Goal: Task Accomplishment & Management: Manage account settings

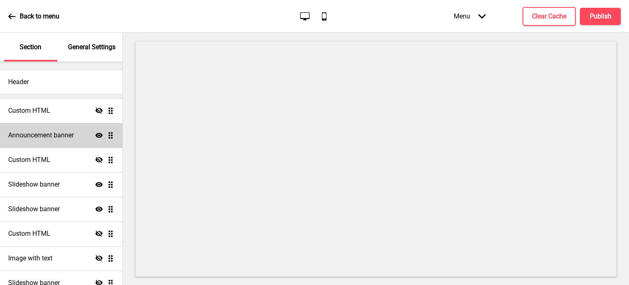
click at [32, 132] on h4 "Announcement banner" at bounding box center [41, 135] width 66 height 9
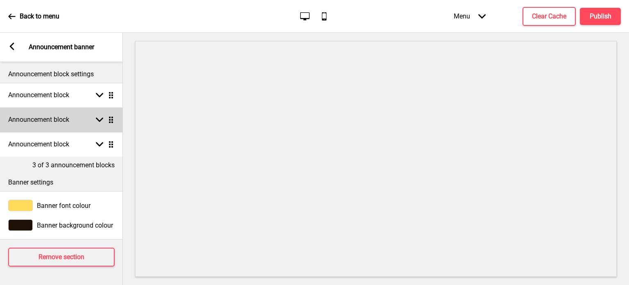
click at [98, 118] on rect at bounding box center [99, 119] width 7 height 7
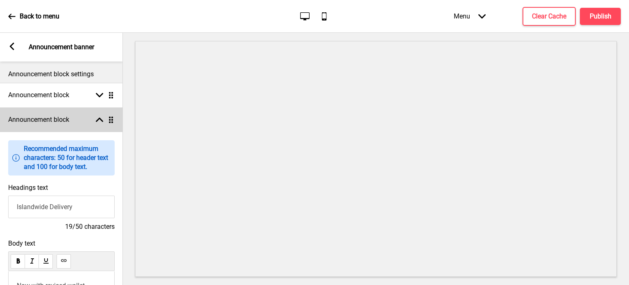
click at [98, 118] on rect at bounding box center [99, 119] width 7 height 7
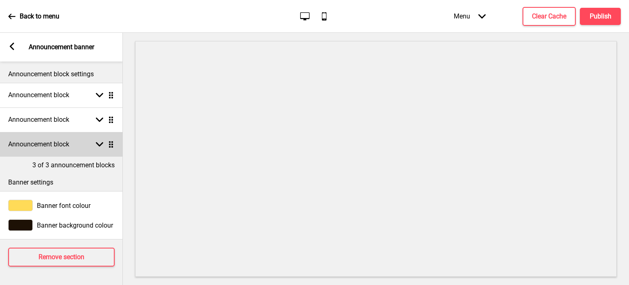
click at [101, 141] on rect at bounding box center [99, 143] width 7 height 7
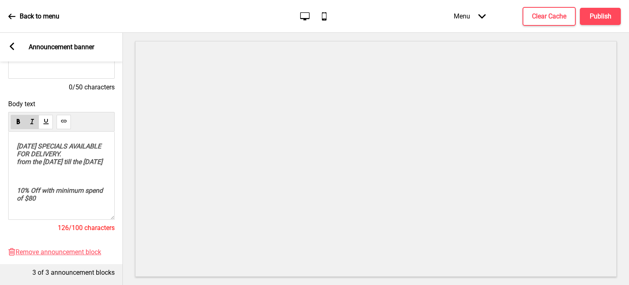
drag, startPoint x: 84, startPoint y: 162, endPoint x: 1, endPoint y: 129, distance: 88.6
click at [1, 129] on div "Body text [DATE] SPECIALS AVAILABLE FOR DELIVERY. from the [DATE] till the [DAT…" at bounding box center [61, 170] width 123 height 148
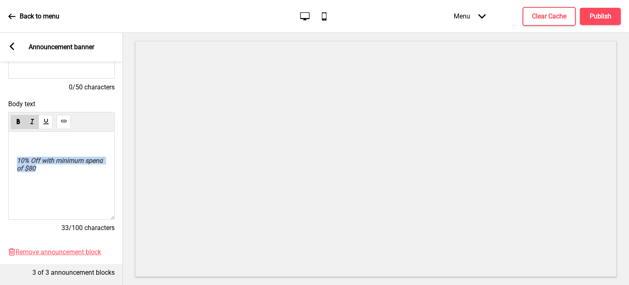
drag, startPoint x: 16, startPoint y: 163, endPoint x: 76, endPoint y: 171, distance: 60.3
click at [76, 171] on p "10% Off with minimum spend of $80" at bounding box center [61, 164] width 89 height 16
click at [70, 178] on div "﻿ 10% Off with minimum spend of $80" at bounding box center [61, 175] width 106 height 88
click at [51, 171] on span "10% Off with minimum spend of $80" at bounding box center [61, 164] width 88 height 16
click at [63, 172] on p "10% Off with minimum spend of $90" at bounding box center [61, 164] width 89 height 16
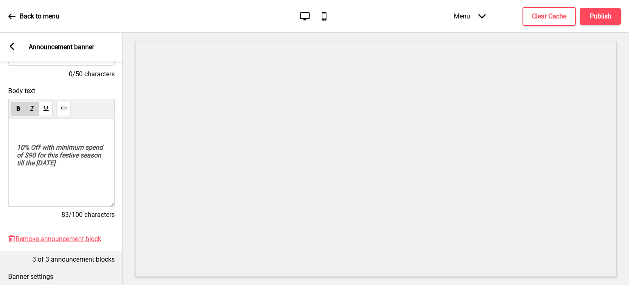
scroll to position [164, 0]
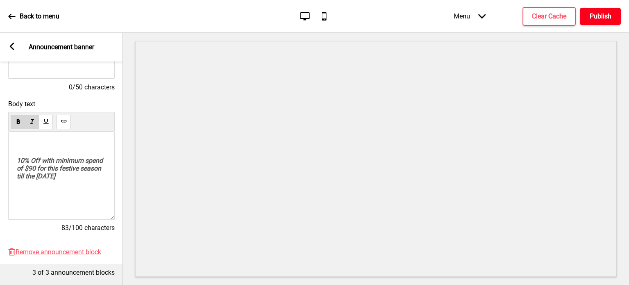
click at [596, 14] on h4 "Publish" at bounding box center [601, 16] width 22 height 9
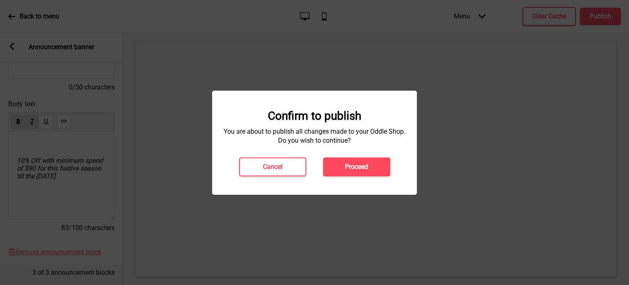
click at [356, 165] on h4 "Proceed" at bounding box center [356, 166] width 23 height 9
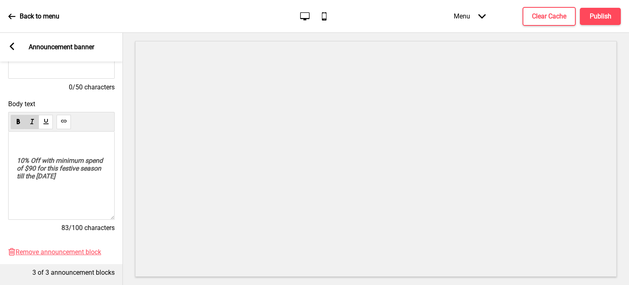
click at [12, 44] on icon at bounding box center [12, 46] width 5 height 7
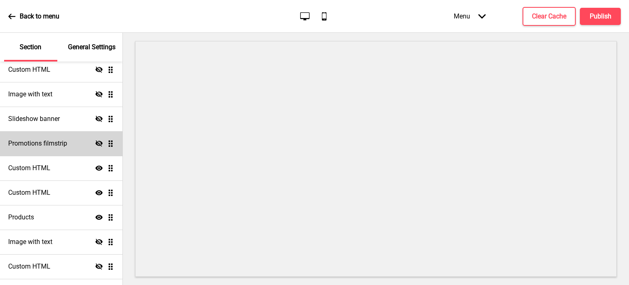
click at [41, 142] on h4 "Promotions filmstrip" at bounding box center [37, 143] width 59 height 9
select select "center"
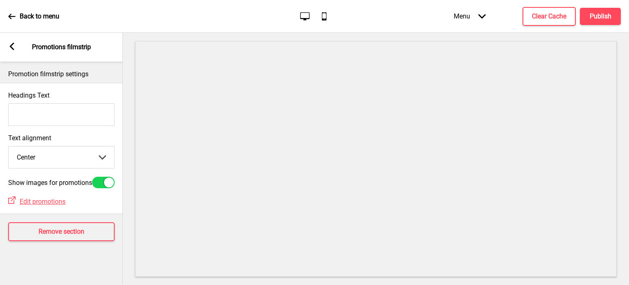
click at [13, 43] on icon at bounding box center [12, 46] width 5 height 7
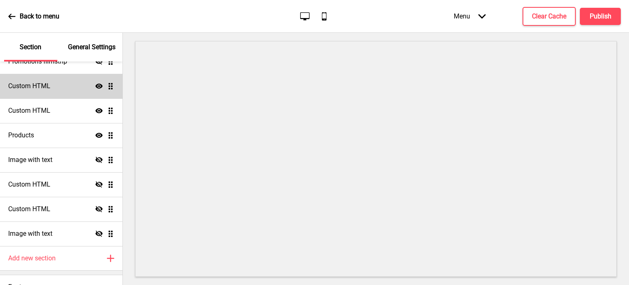
scroll to position [260, 0]
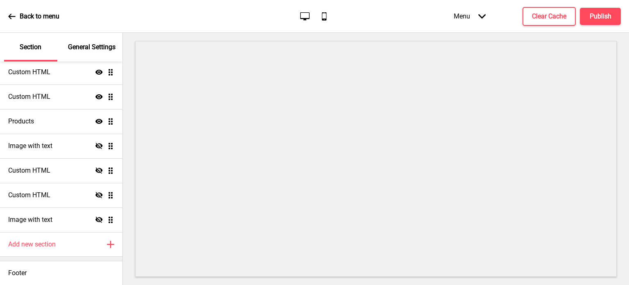
click at [9, 14] on icon at bounding box center [11, 16] width 7 height 7
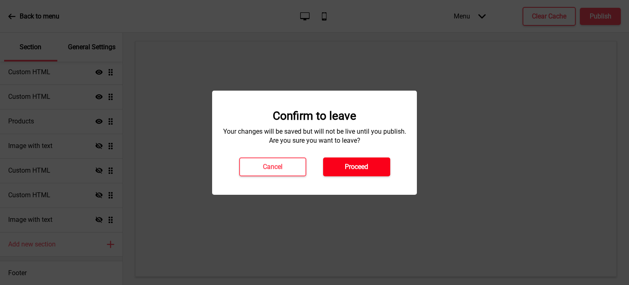
click at [360, 162] on h4 "Proceed" at bounding box center [356, 166] width 23 height 9
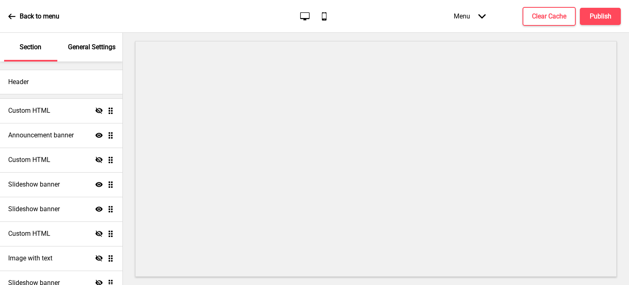
click at [88, 44] on p "General Settings" at bounding box center [91, 47] width 47 height 9
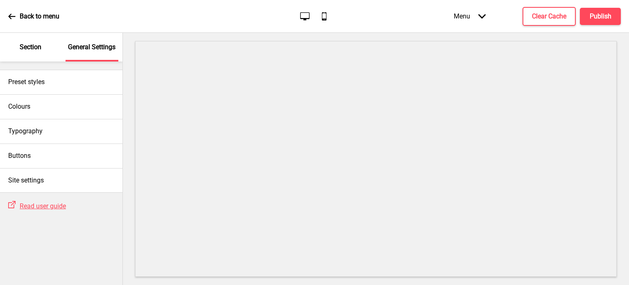
click at [32, 43] on p "Section" at bounding box center [31, 47] width 22 height 9
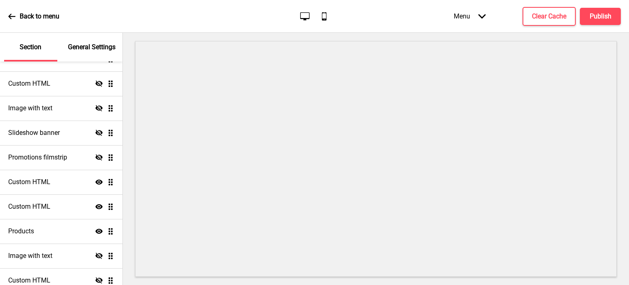
scroll to position [205, 0]
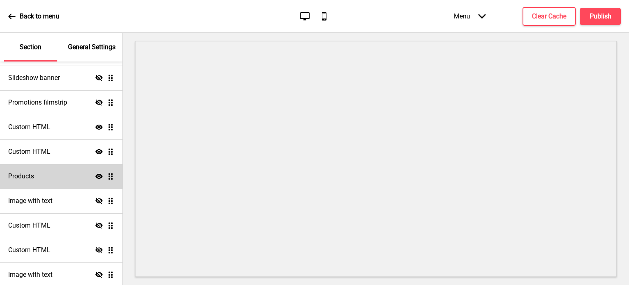
click at [25, 172] on h4 "Products" at bounding box center [21, 176] width 26 height 9
select select "list"
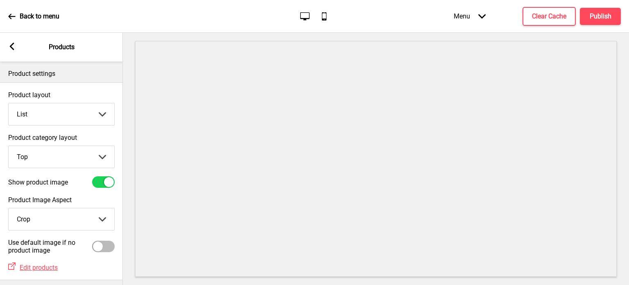
scroll to position [0, 0]
click at [11, 46] on icon at bounding box center [12, 46] width 5 height 7
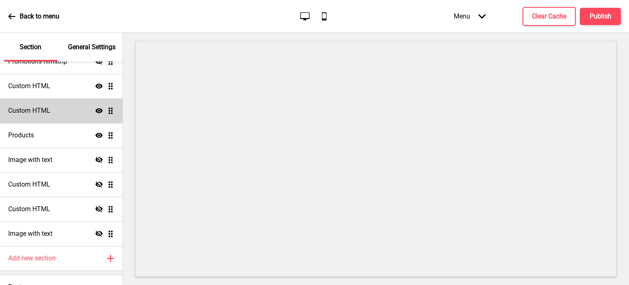
scroll to position [260, 0]
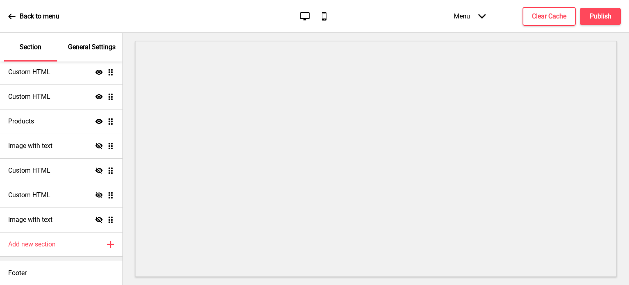
click at [8, 14] on icon at bounding box center [11, 16] width 7 height 7
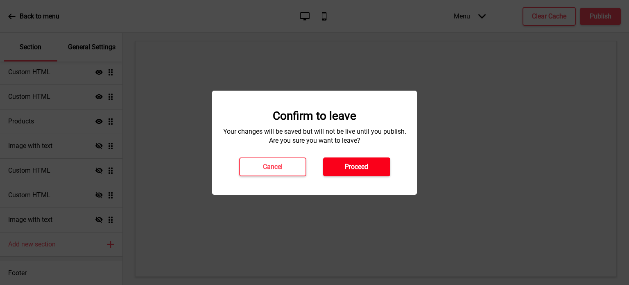
click at [361, 162] on h4 "Proceed" at bounding box center [356, 166] width 23 height 9
